Goal: Information Seeking & Learning: Get advice/opinions

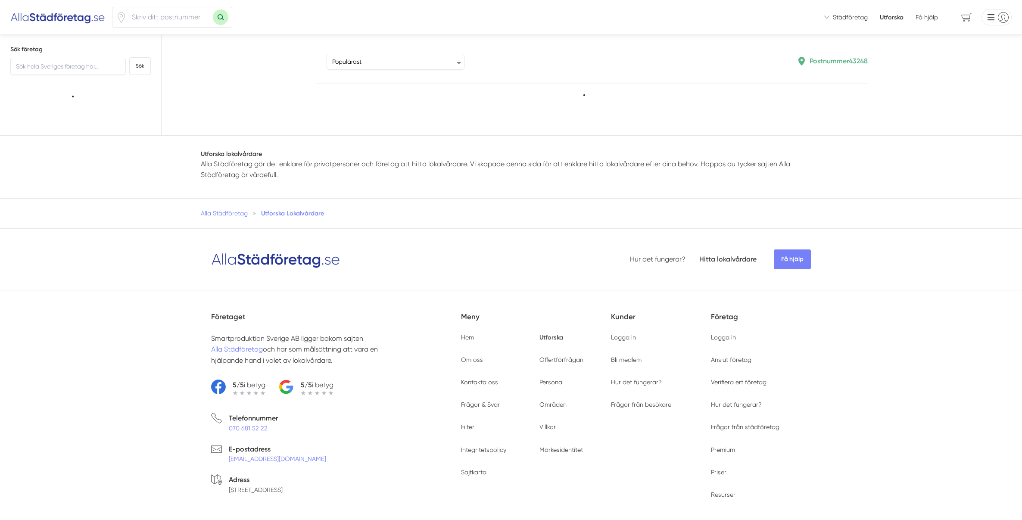
type input "43248"
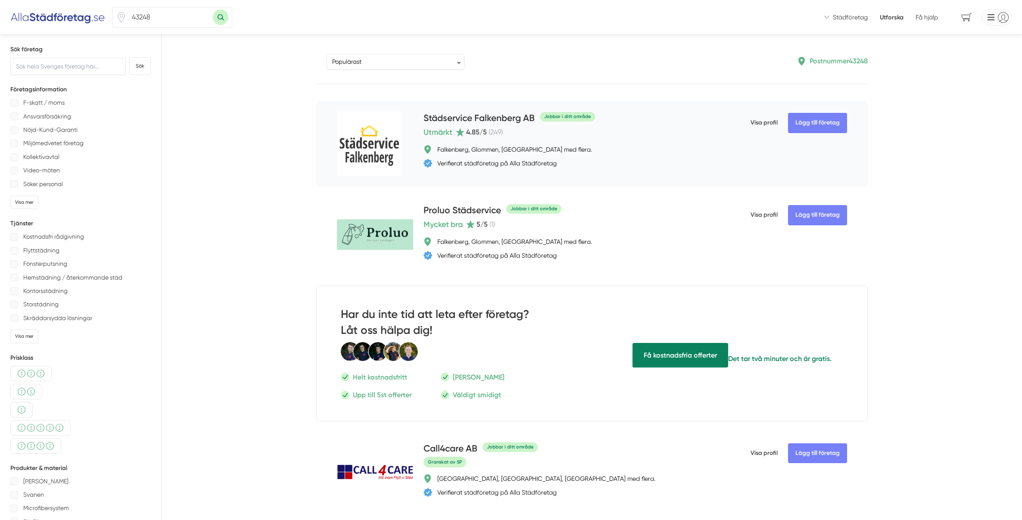
click at [491, 118] on h4 "Städservice Falkenberg AB" at bounding box center [478, 119] width 111 height 14
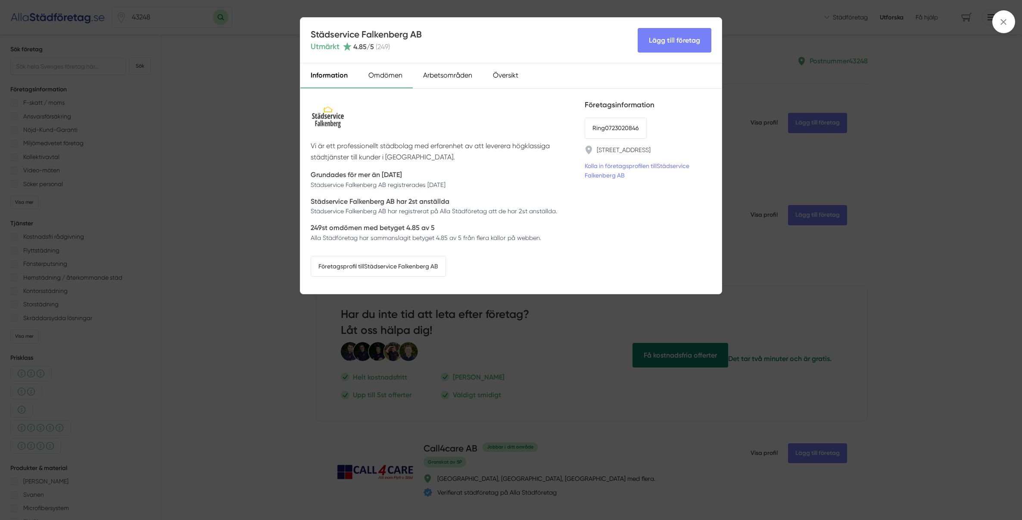
click at [382, 77] on div "Omdömen" at bounding box center [385, 75] width 55 height 25
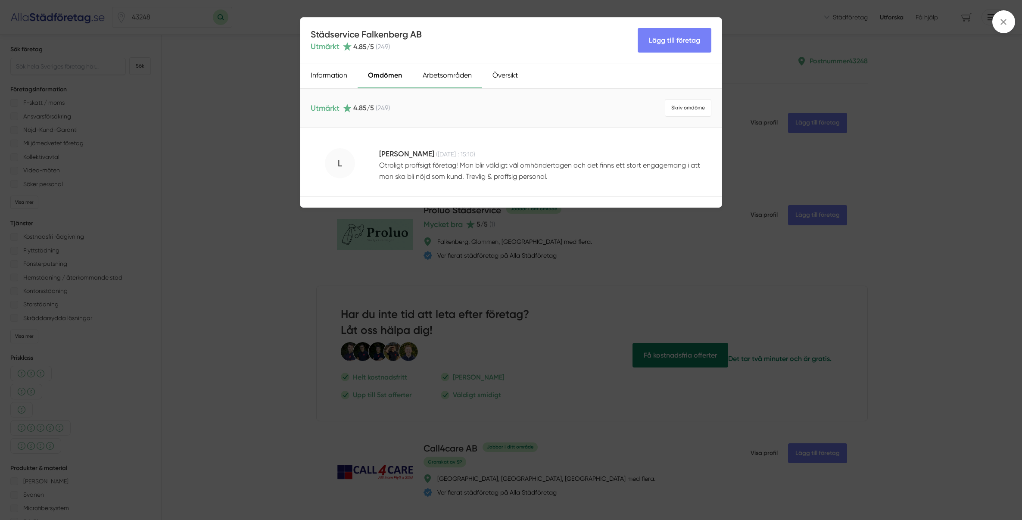
click at [438, 76] on div "Arbetsområden" at bounding box center [447, 75] width 70 height 25
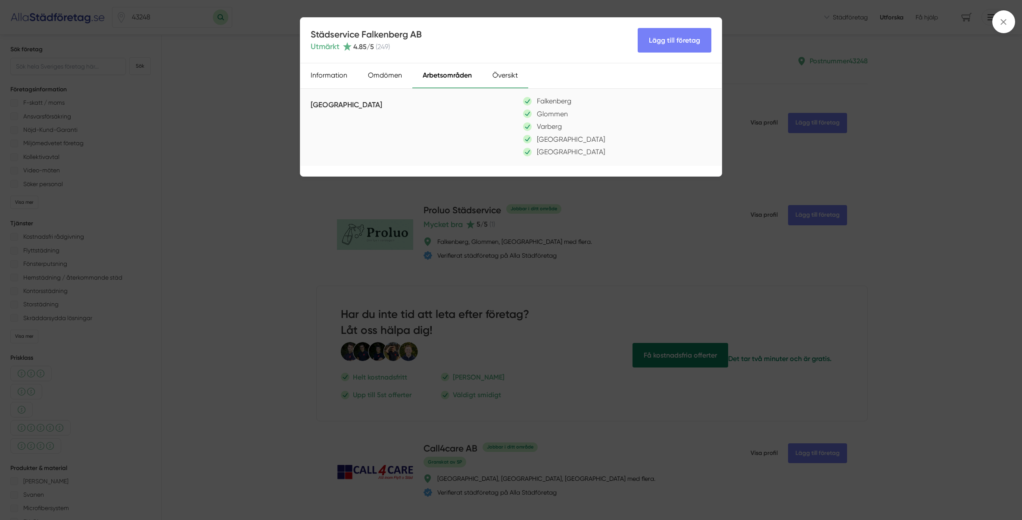
click at [491, 75] on div "Översikt" at bounding box center [505, 75] width 46 height 25
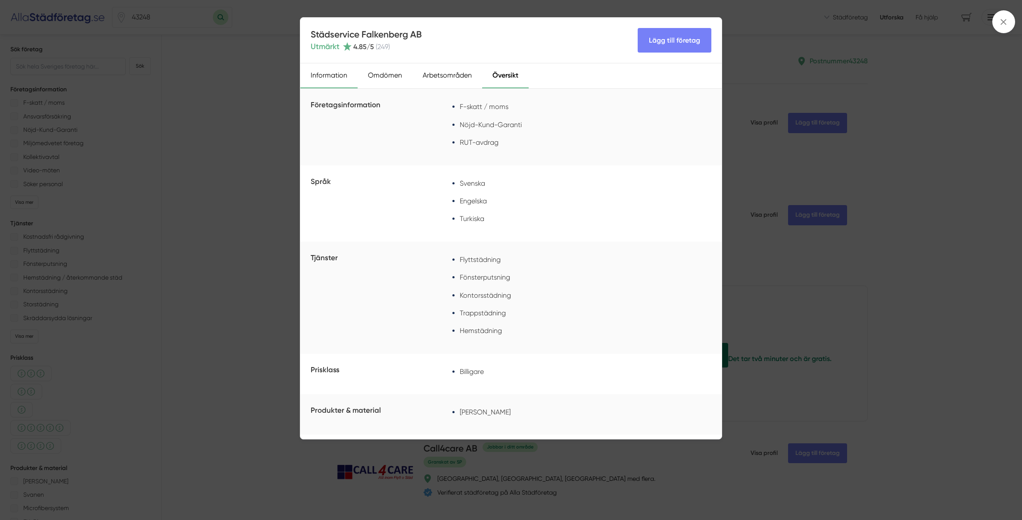
click at [328, 77] on div "Information" at bounding box center [328, 75] width 57 height 25
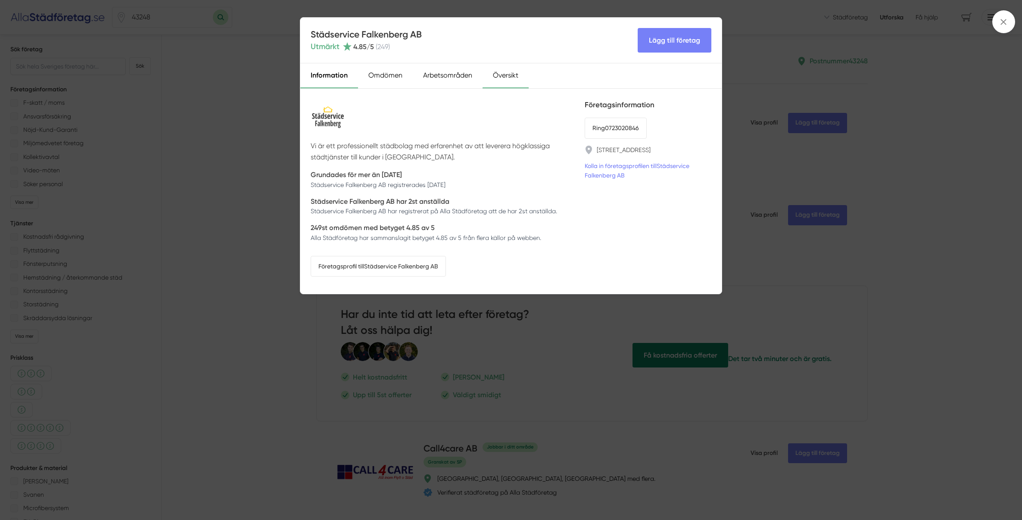
click at [509, 76] on div "Översikt" at bounding box center [505, 75] width 46 height 25
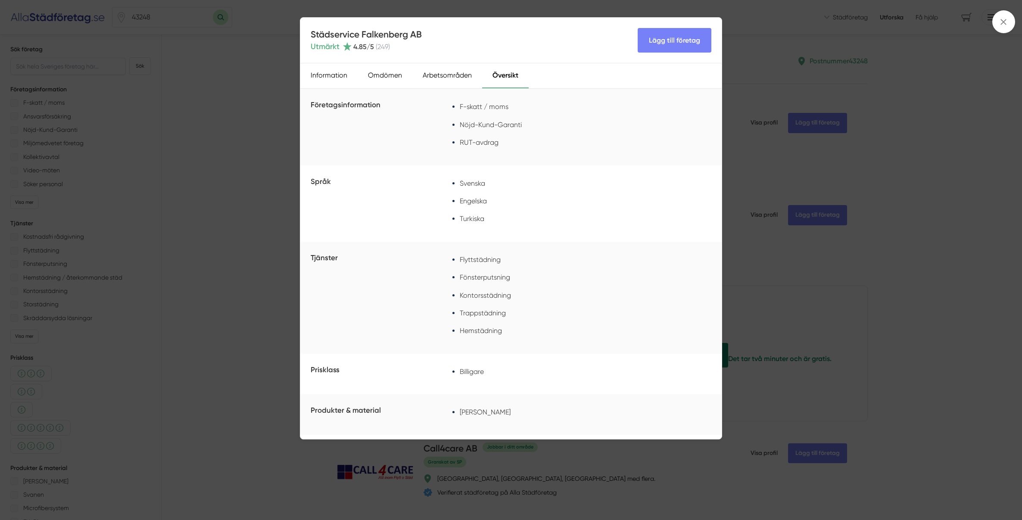
click at [480, 260] on li "Flyttstädning" at bounding box center [587, 259] width 255 height 11
click at [318, 71] on div "Information" at bounding box center [328, 75] width 57 height 25
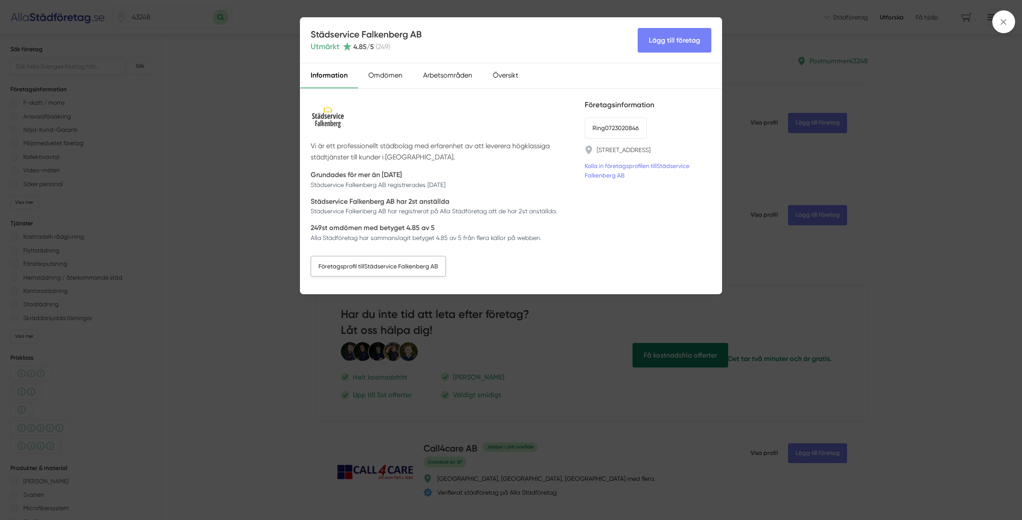
click at [343, 267] on link "Företagsprofil till Städservice Falkenberg AB" at bounding box center [378, 266] width 135 height 21
click at [192, 81] on div "Städservice Falkenberg AB Utmärkt 4.85 /5 ( 249 ) Lägg till företag Information…" at bounding box center [511, 260] width 1022 height 520
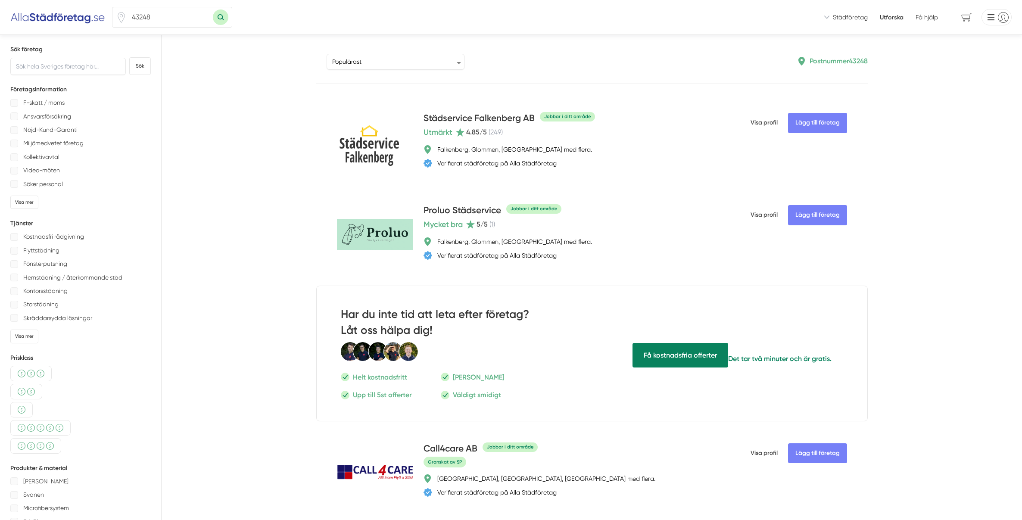
click at [71, 21] on img at bounding box center [57, 17] width 95 height 14
